Goal: Transaction & Acquisition: Obtain resource

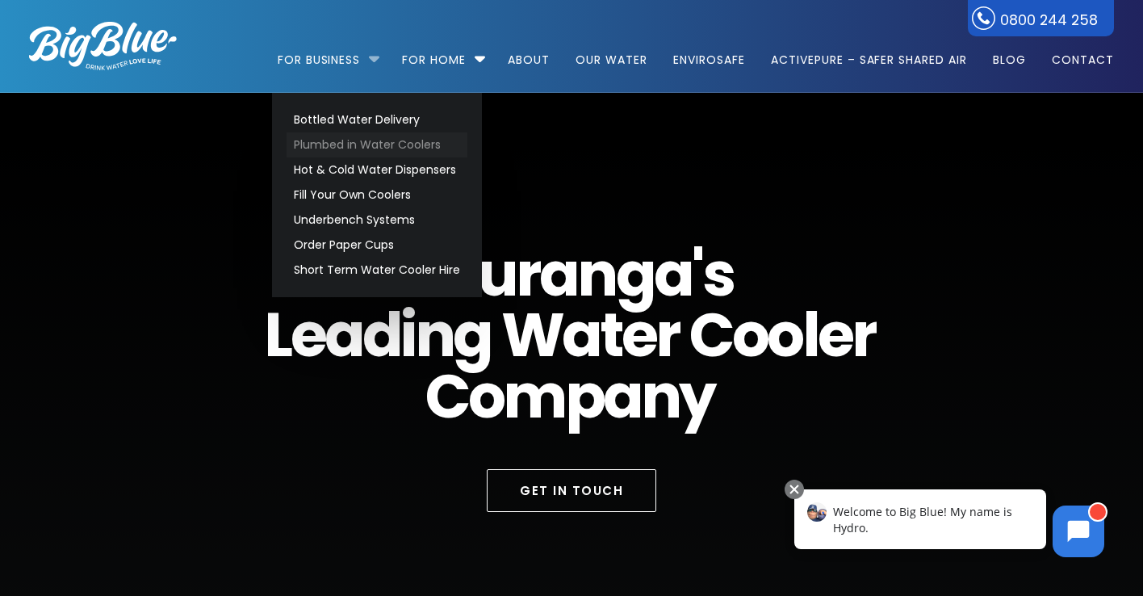
click at [348, 146] on link "Plumbed in Water Coolers" at bounding box center [377, 144] width 181 height 25
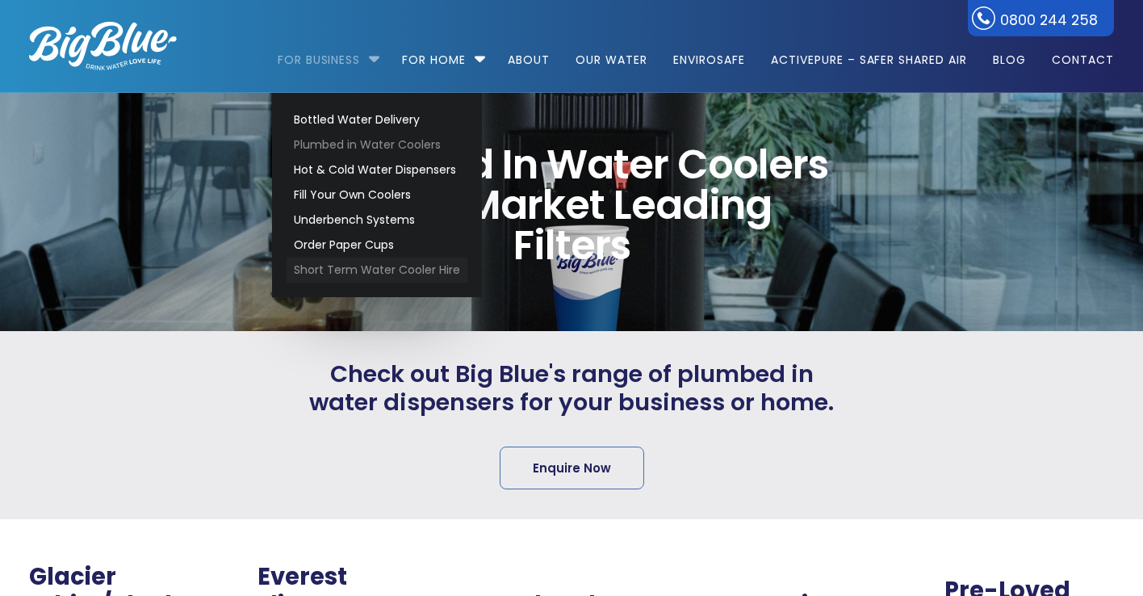
click at [340, 261] on link "Short Term Water Cooler Hire" at bounding box center [377, 270] width 181 height 25
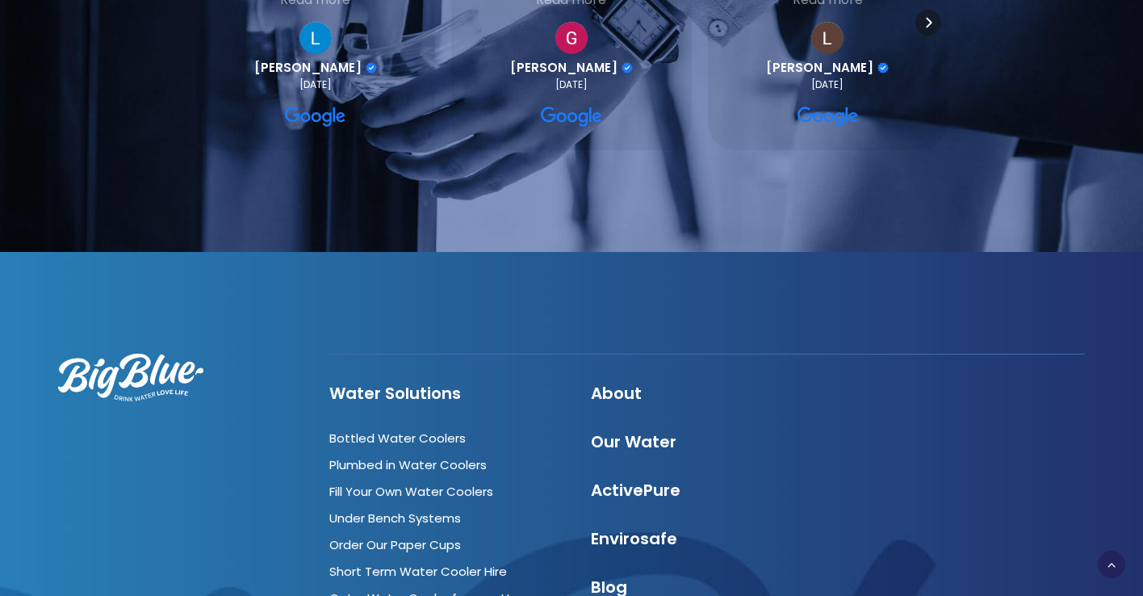
scroll to position [1959, 0]
